Goal: Navigation & Orientation: Find specific page/section

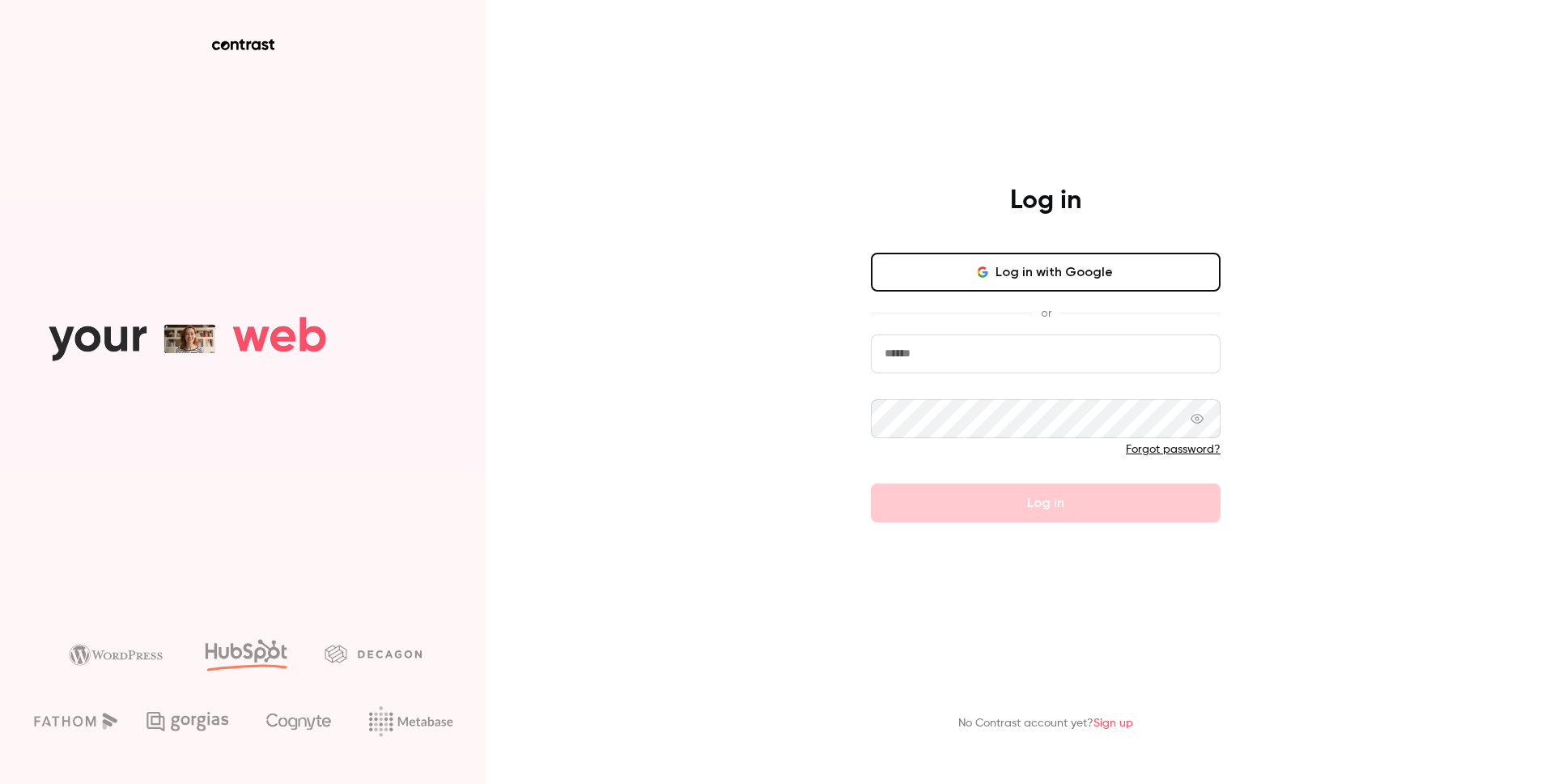
click at [1042, 280] on button "Log in with Google" at bounding box center [1046, 272] width 350 height 39
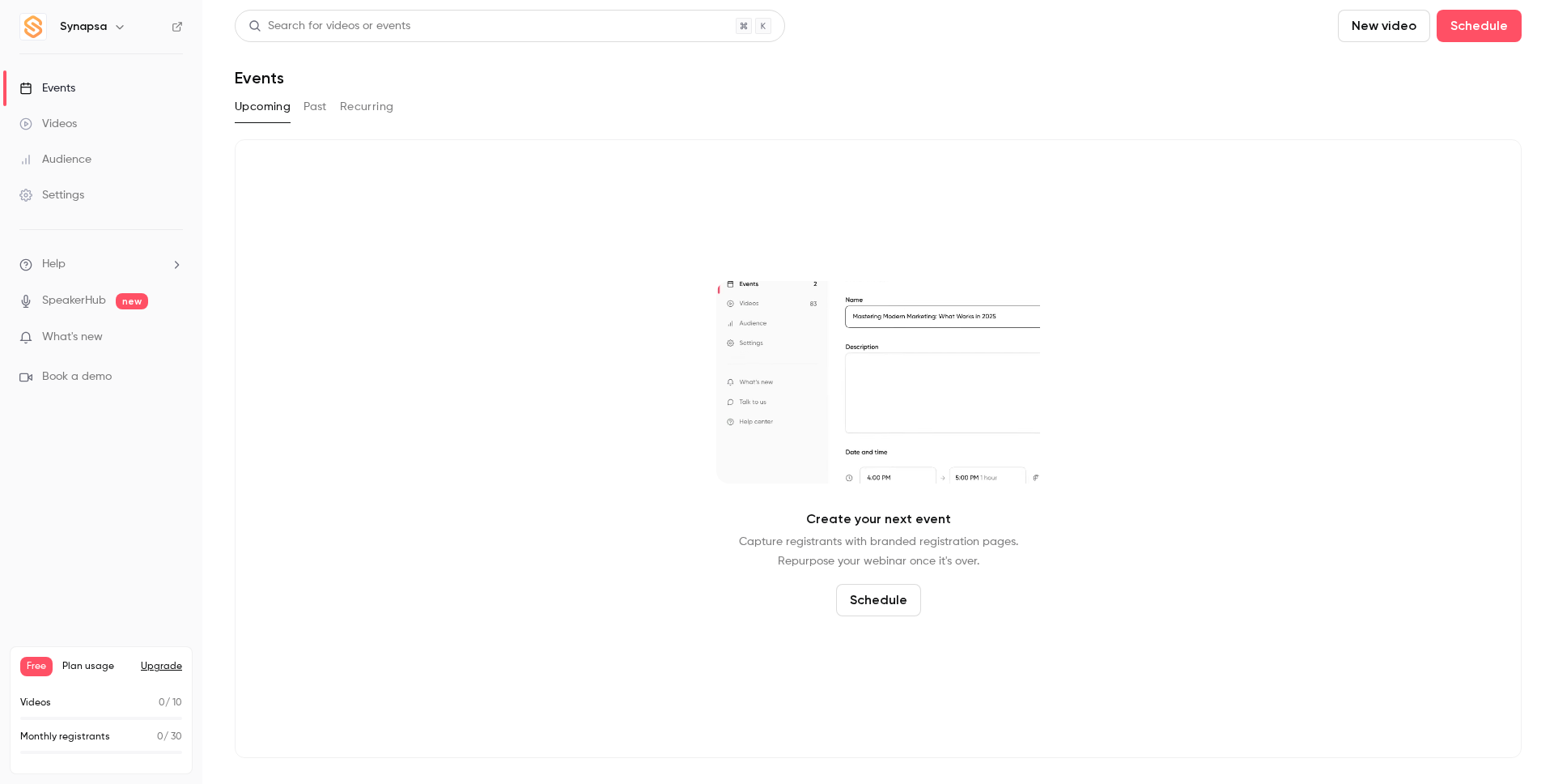
click at [94, 23] on h6 "Synapsa" at bounding box center [83, 26] width 47 height 16
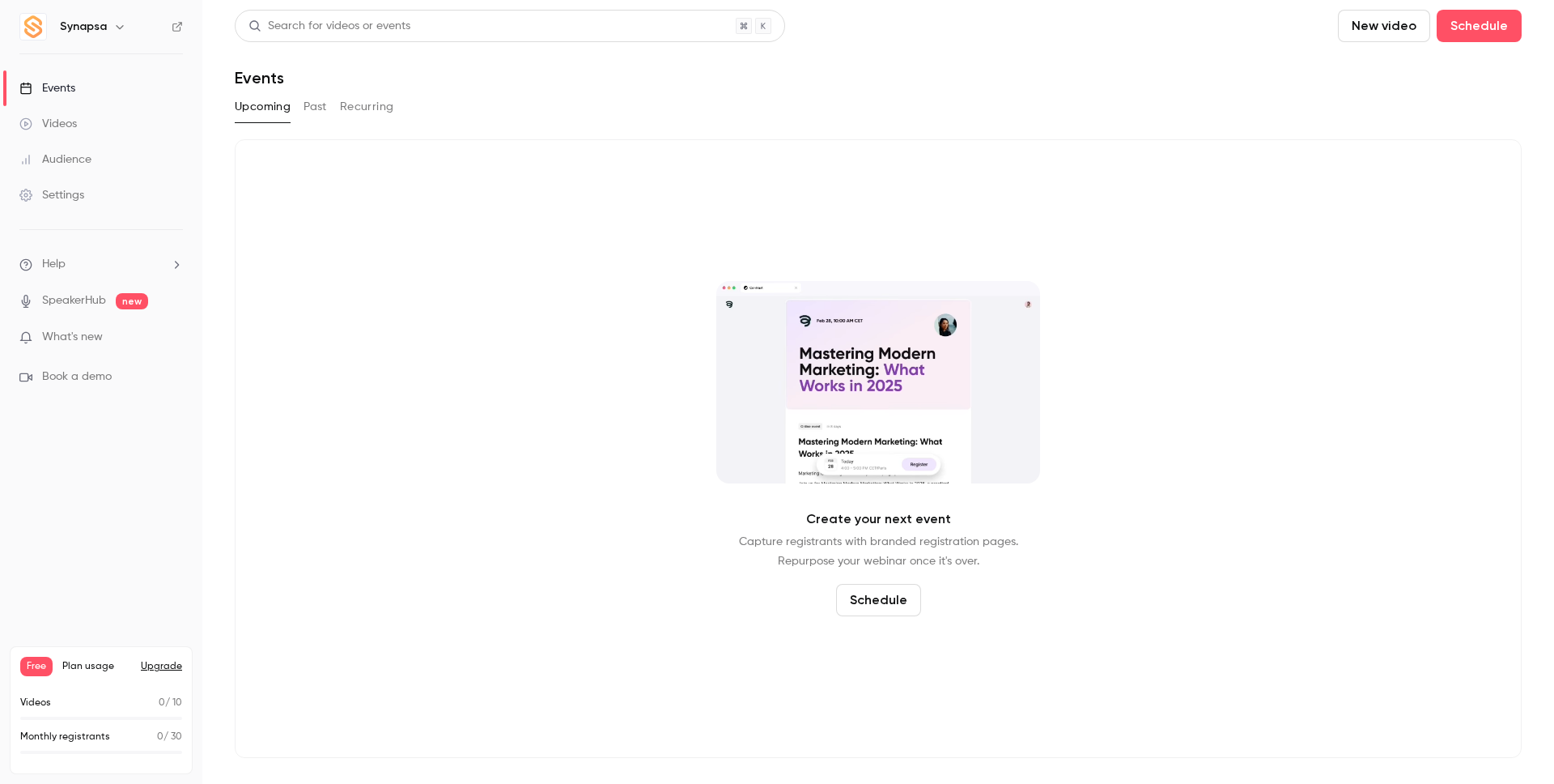
click at [113, 25] on icon "button" at bounding box center [120, 27] width 13 height 13
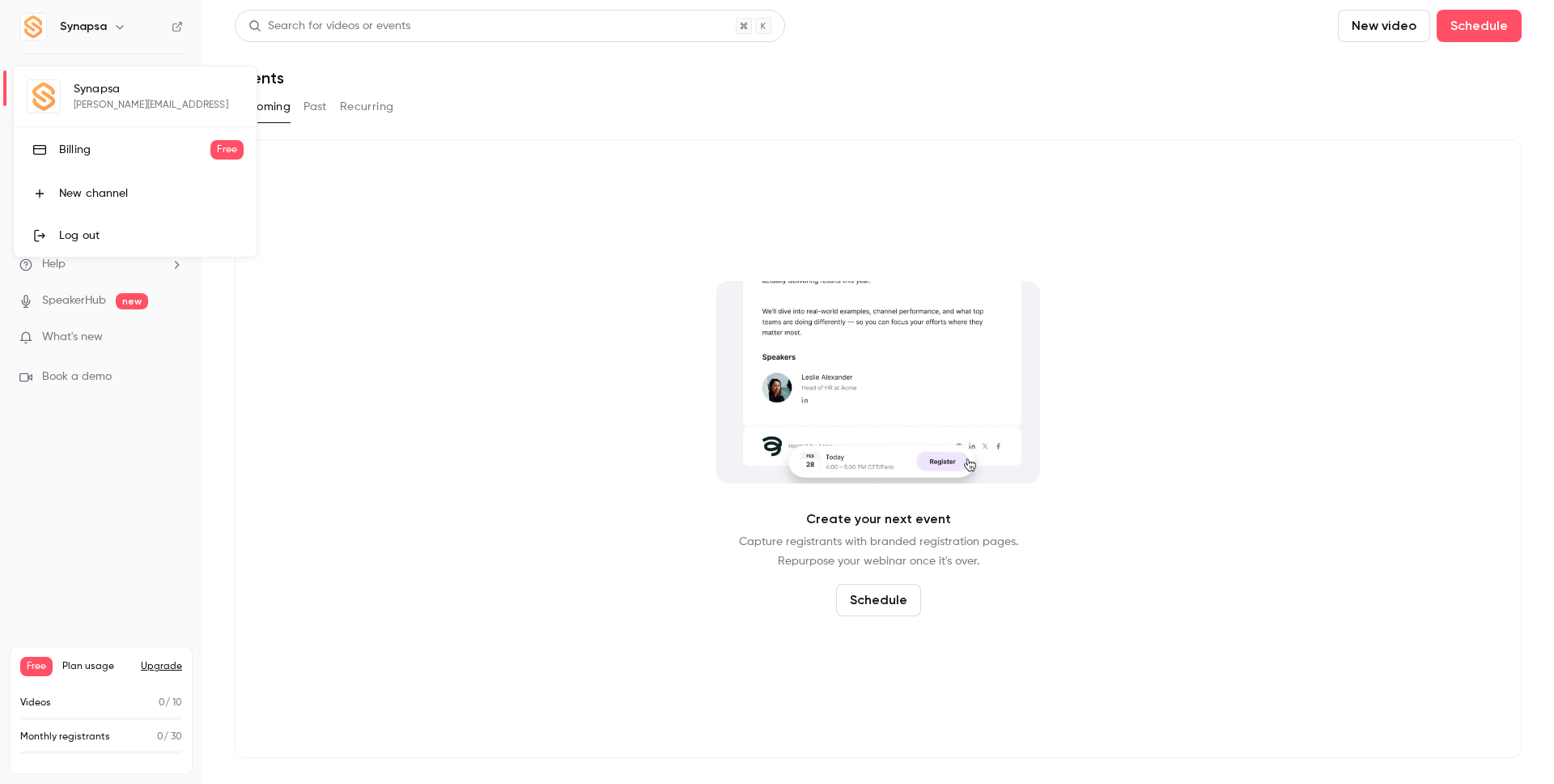
click at [274, 571] on div at bounding box center [777, 392] width 1554 height 784
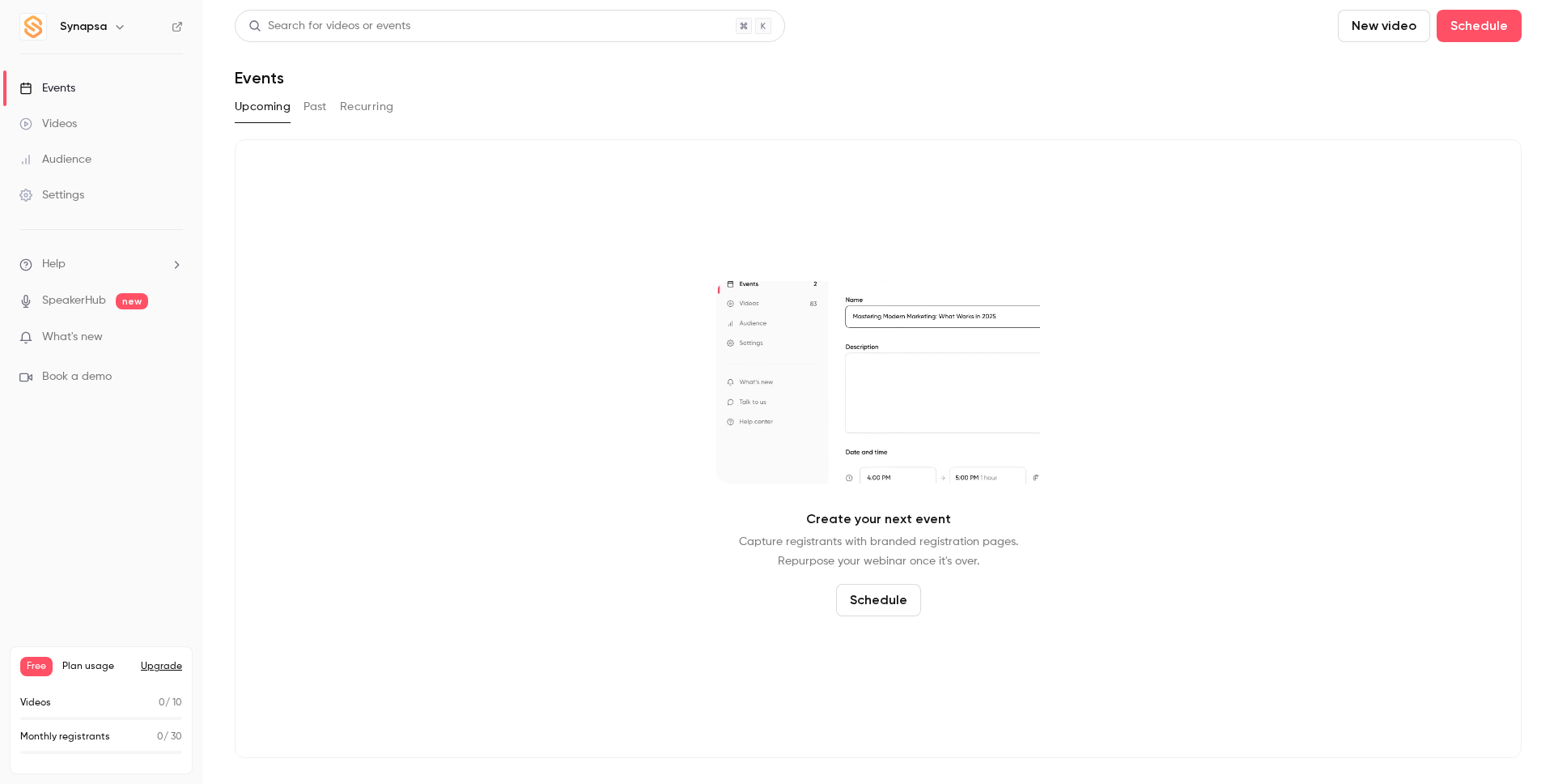
click at [123, 25] on icon "button" at bounding box center [120, 27] width 13 height 13
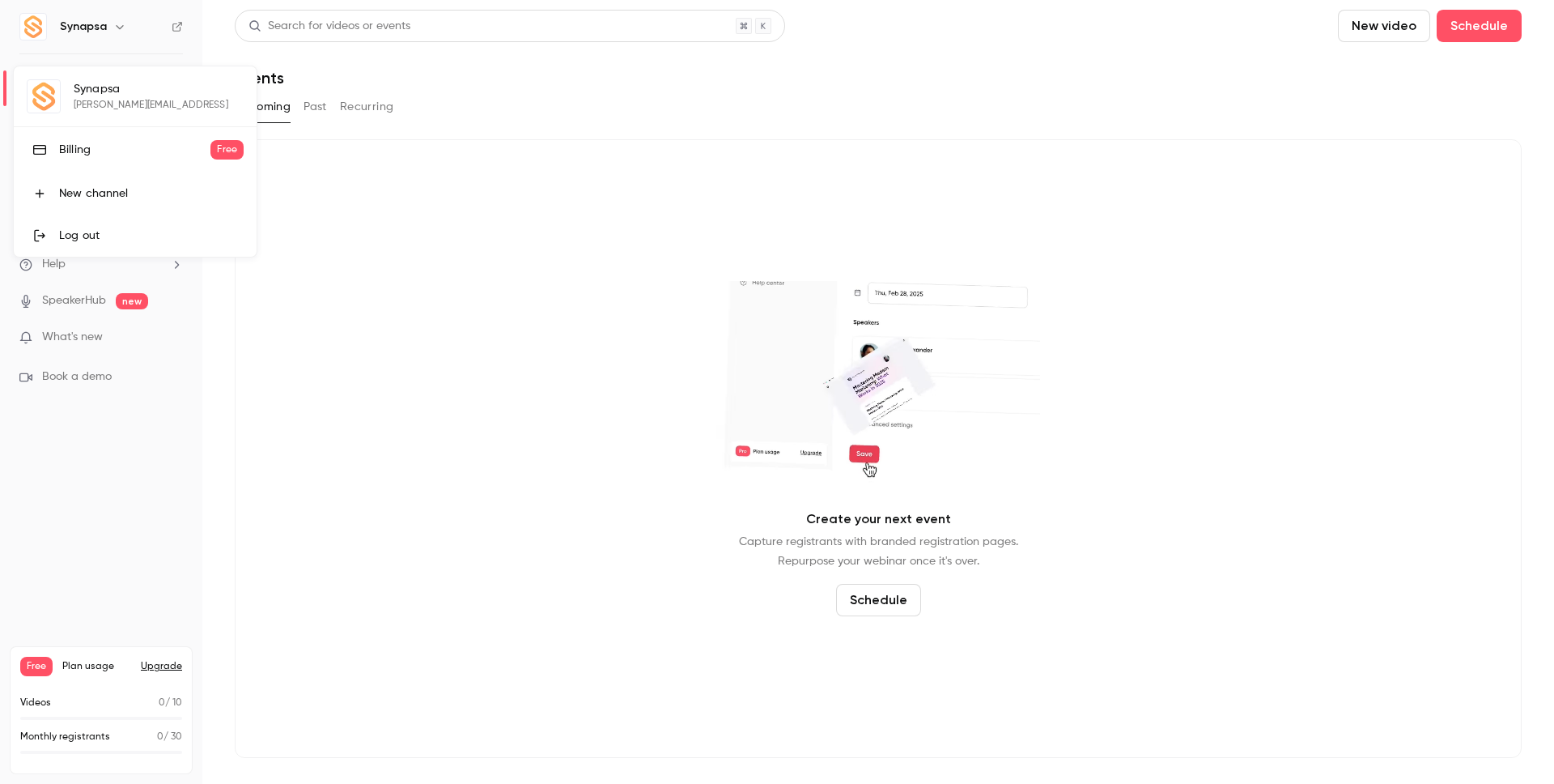
drag, startPoint x: 362, startPoint y: 281, endPoint x: 349, endPoint y: 260, distance: 24.7
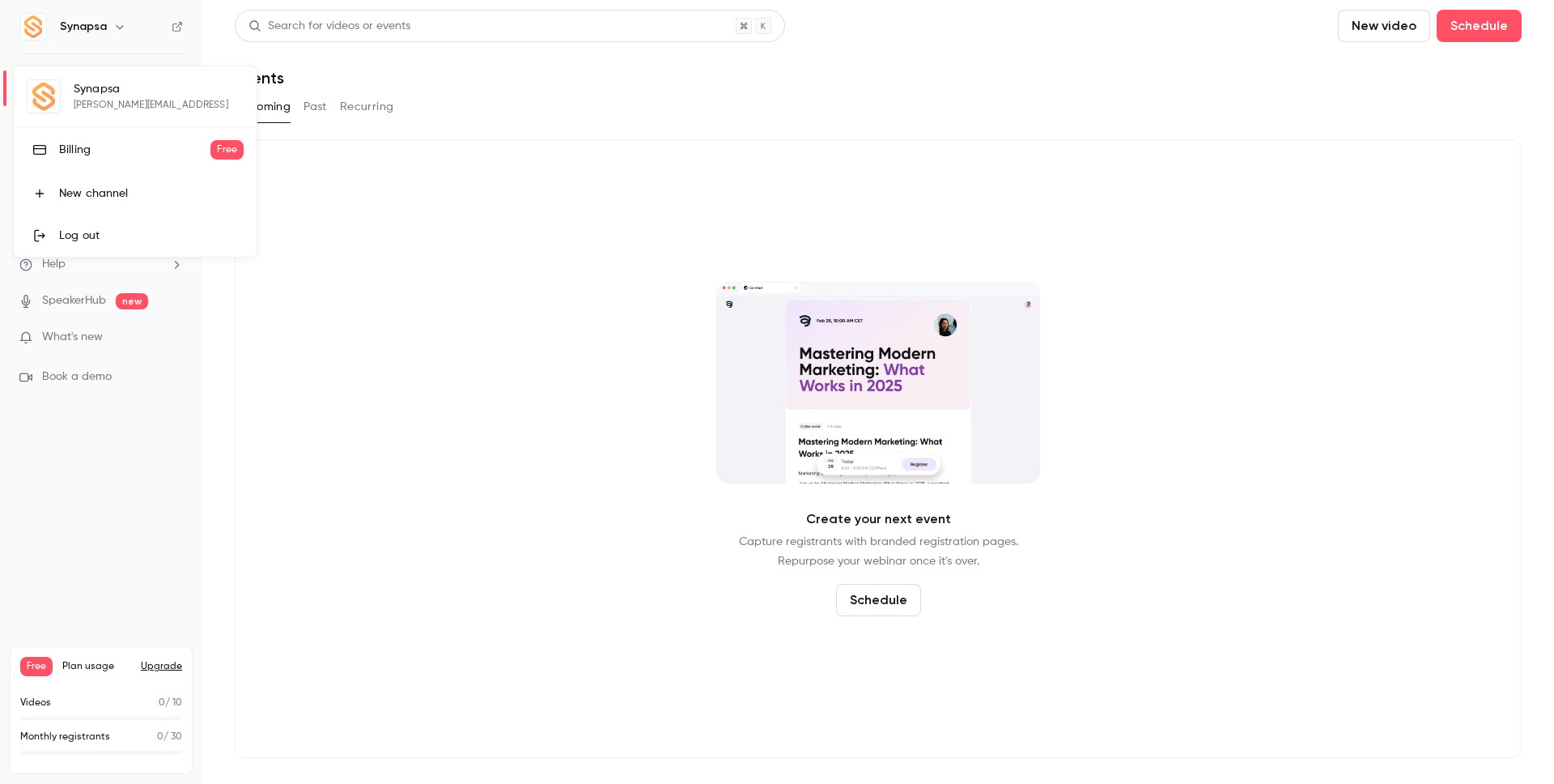
click at [361, 280] on div at bounding box center [777, 392] width 1554 height 784
